Goal: Complete application form

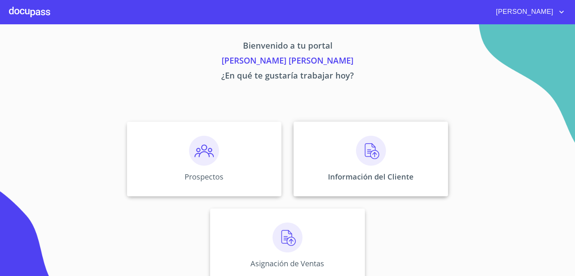
click at [374, 153] on img at bounding box center [371, 151] width 30 height 30
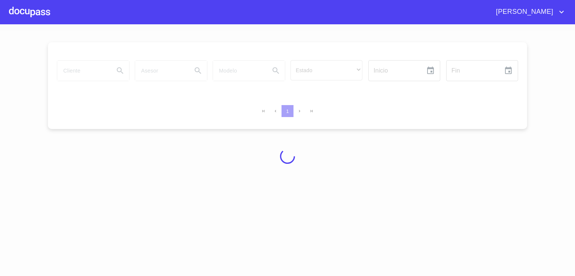
click at [374, 153] on div at bounding box center [287, 156] width 575 height 252
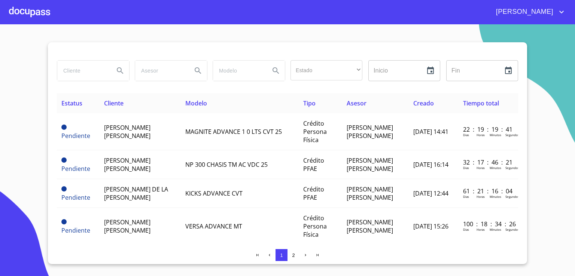
click at [537, 147] on section "Estado ​ ​ Inicio ​ Fin ​ Estatus Cliente Modelo Tipo Asesor Creado Tiempo tota…" at bounding box center [287, 150] width 575 height 252
click at [282, 104] on th "Modelo" at bounding box center [240, 103] width 118 height 20
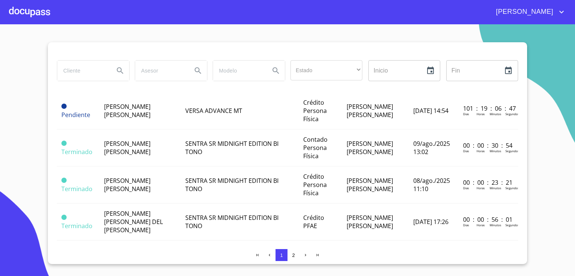
scroll to position [159, 0]
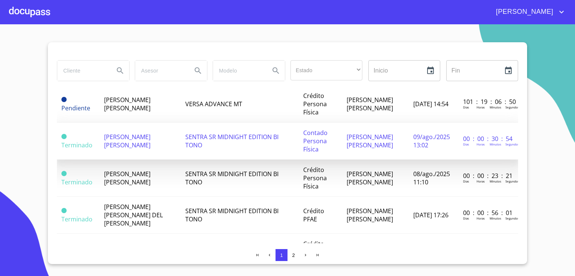
click at [192, 149] on span "SENTRA SR MIDNIGHT EDITION BI TONO" at bounding box center [231, 141] width 93 height 16
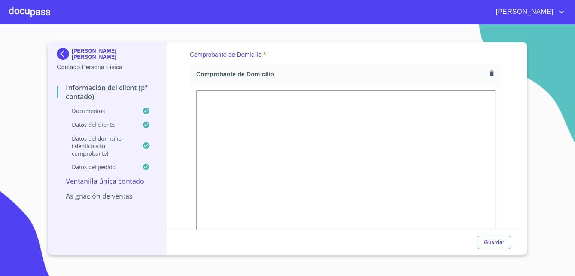
scroll to position [389, 0]
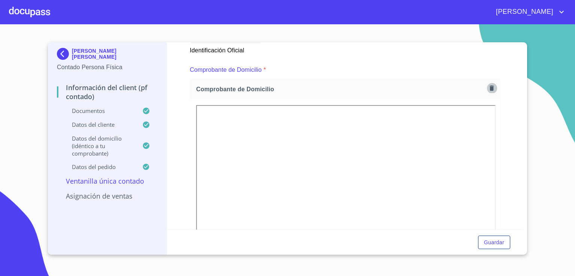
click at [490, 88] on icon "button" at bounding box center [492, 87] width 4 height 5
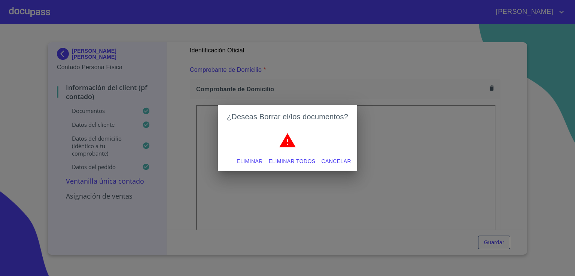
click at [255, 161] on span "Eliminar" at bounding box center [250, 161] width 26 height 9
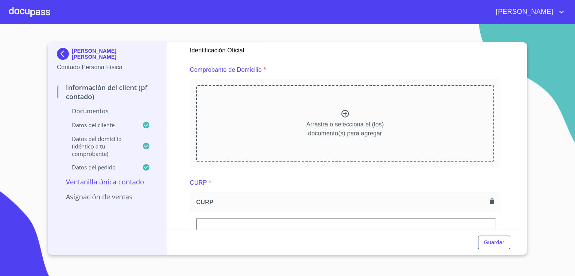
click at [342, 111] on icon at bounding box center [344, 113] width 7 height 7
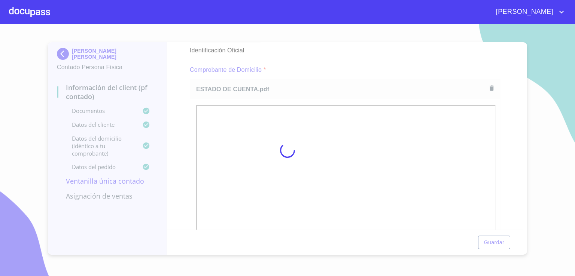
click at [520, 226] on div at bounding box center [287, 150] width 575 height 252
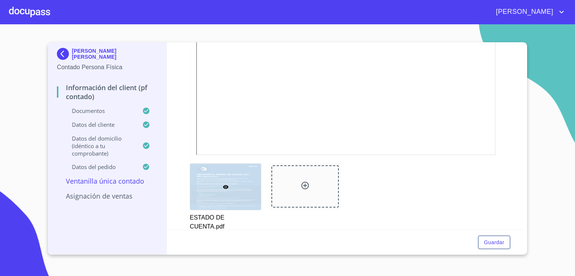
scroll to position [554, 0]
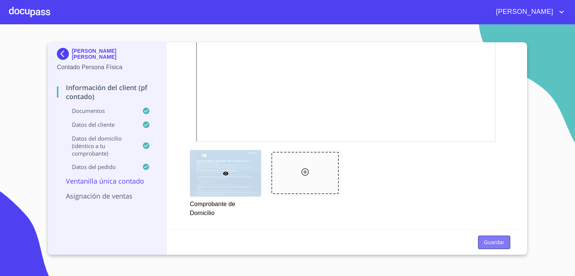
click at [493, 242] on span "Guardar" at bounding box center [494, 242] width 20 height 9
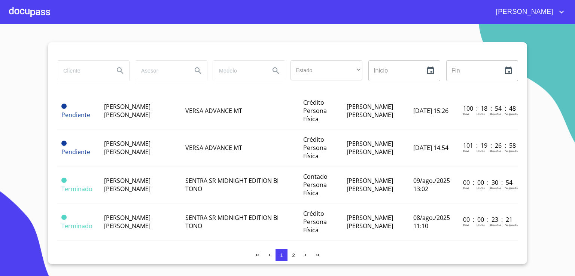
scroll to position [118, 0]
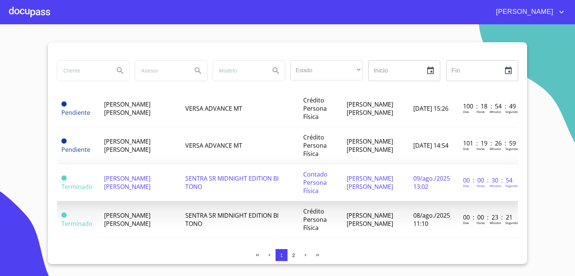
click at [139, 191] on span "[PERSON_NAME] [PERSON_NAME]" at bounding box center [127, 182] width 46 height 16
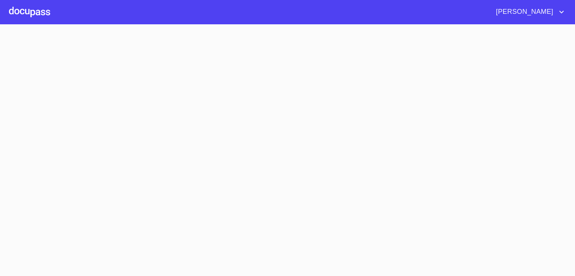
click at [139, 195] on section at bounding box center [287, 150] width 575 height 252
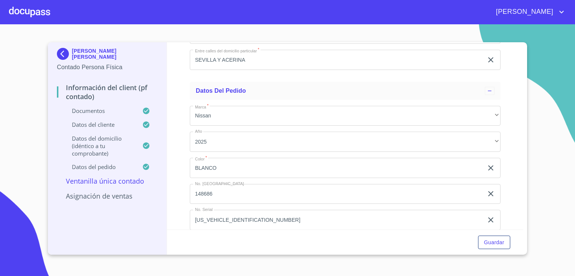
scroll to position [1989, 0]
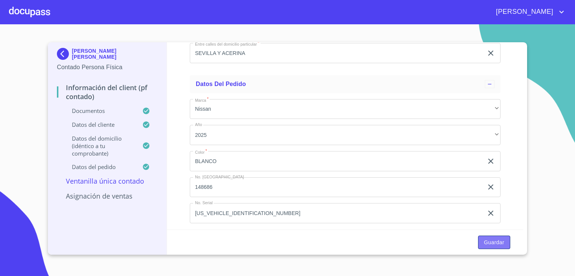
click at [488, 243] on span "Guardar" at bounding box center [494, 242] width 20 height 9
